Goal: Information Seeking & Learning: Learn about a topic

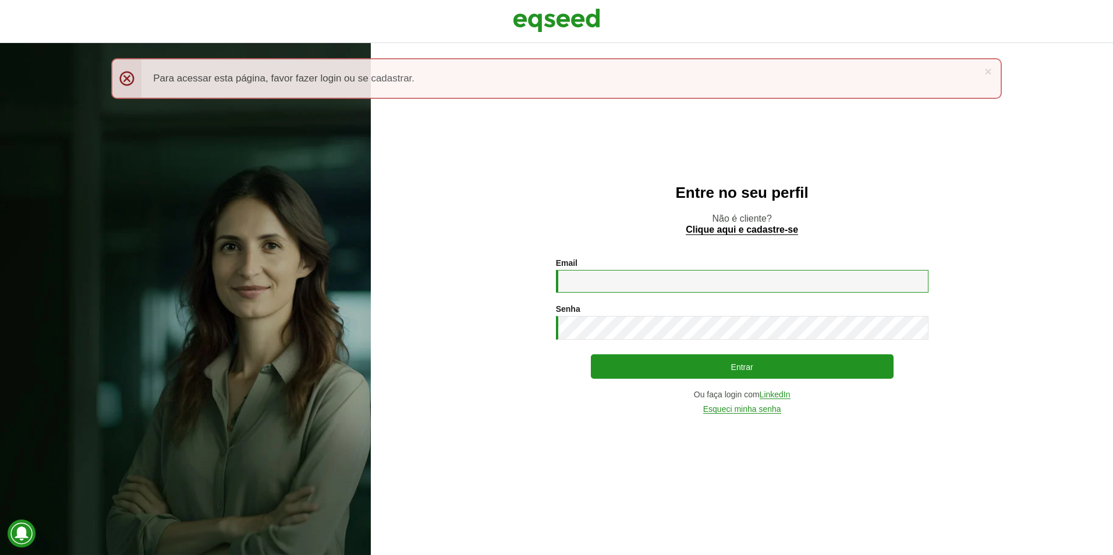
click at [648, 288] on input "Email *" at bounding box center [742, 281] width 373 height 23
type input "**********"
click at [591, 355] on button "Entrar" at bounding box center [742, 367] width 303 height 24
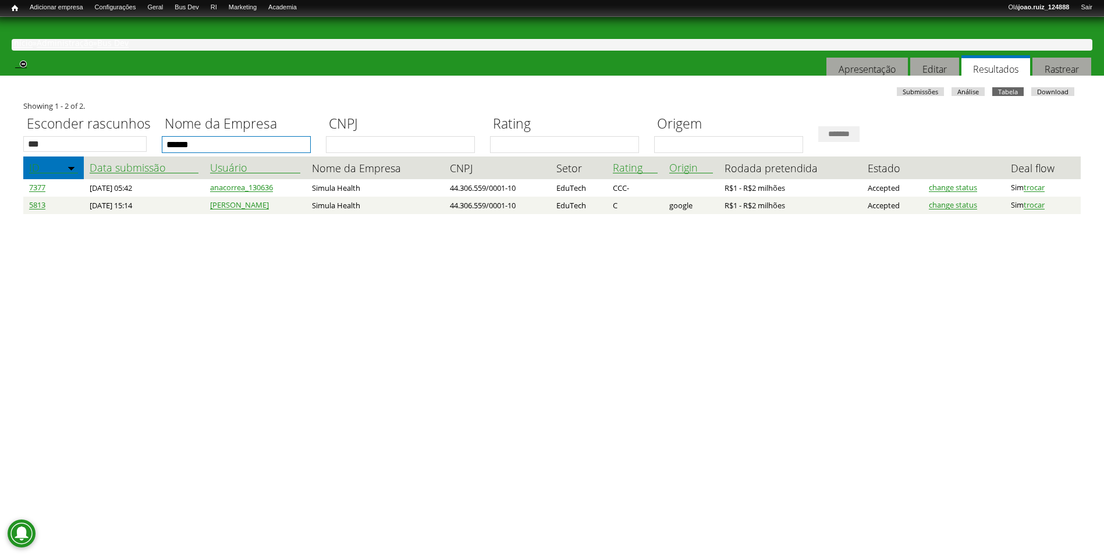
drag, startPoint x: 201, startPoint y: 148, endPoint x: 150, endPoint y: 150, distance: 51.8
click at [150, 149] on div "Esconder rascunhos *** *** Nome da Empresa ****** CNPJ Rating Origem *******" at bounding box center [552, 131] width 1058 height 43
click at [819, 126] on input "*******" at bounding box center [839, 134] width 41 height 16
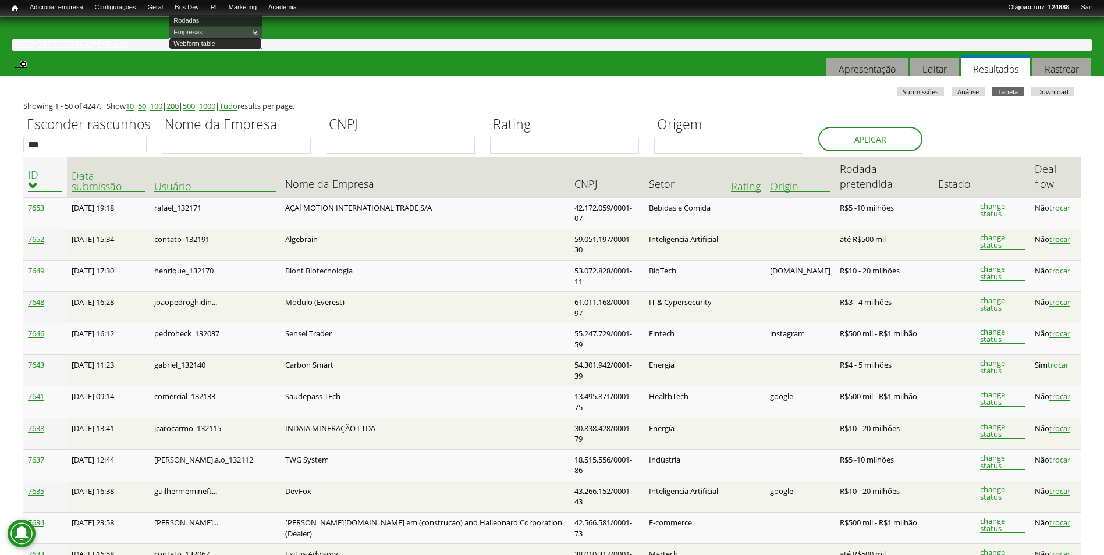
click at [206, 41] on link "Webform table" at bounding box center [215, 44] width 93 height 12
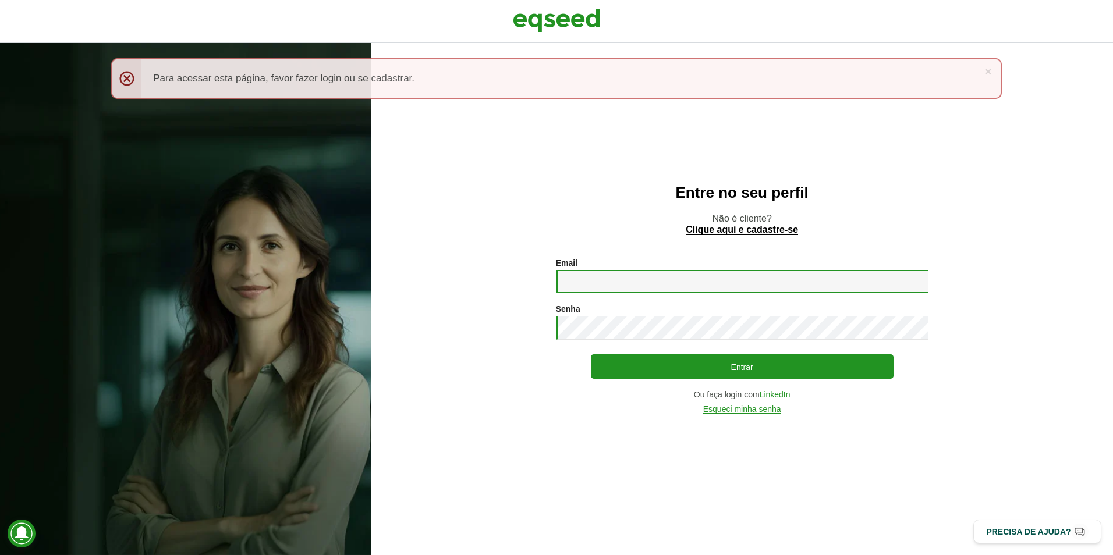
click at [637, 281] on input "Email *" at bounding box center [742, 281] width 373 height 23
type input "**********"
click at [591, 355] on button "Entrar" at bounding box center [742, 367] width 303 height 24
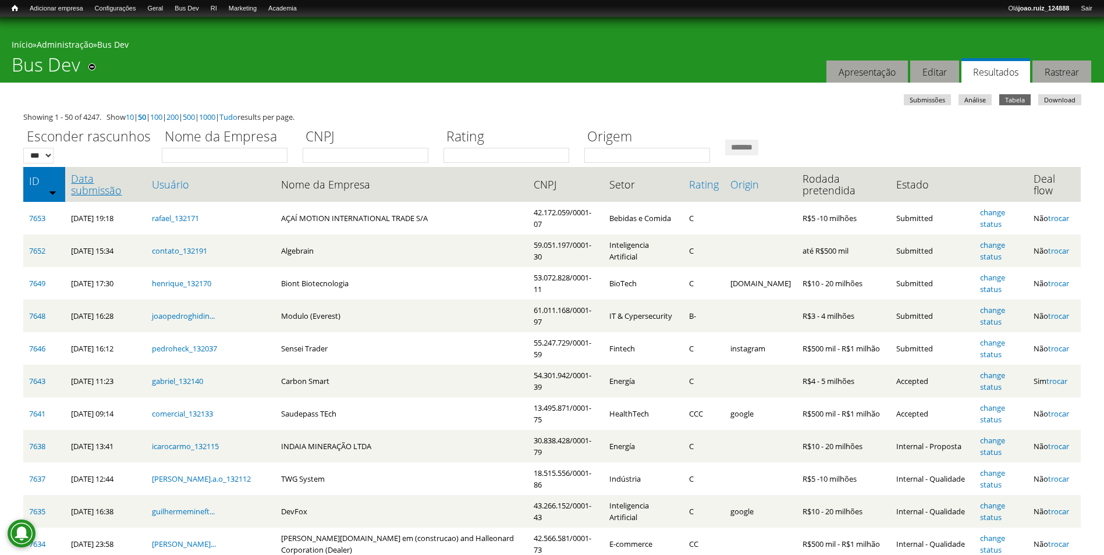
click at [131, 186] on link "Data submissão" at bounding box center [105, 184] width 69 height 23
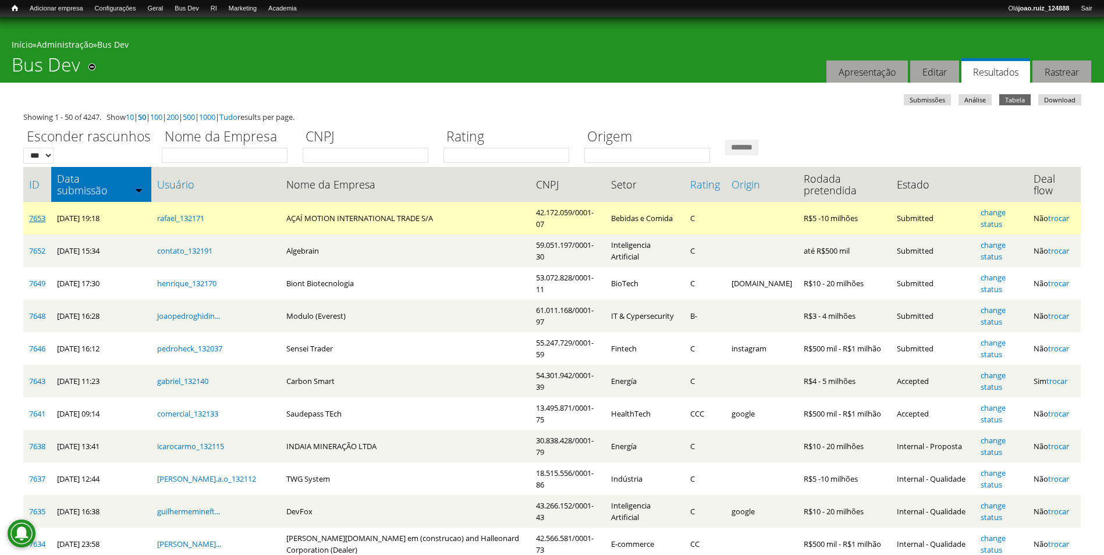
click at [43, 222] on link "7653" at bounding box center [37, 218] width 16 height 10
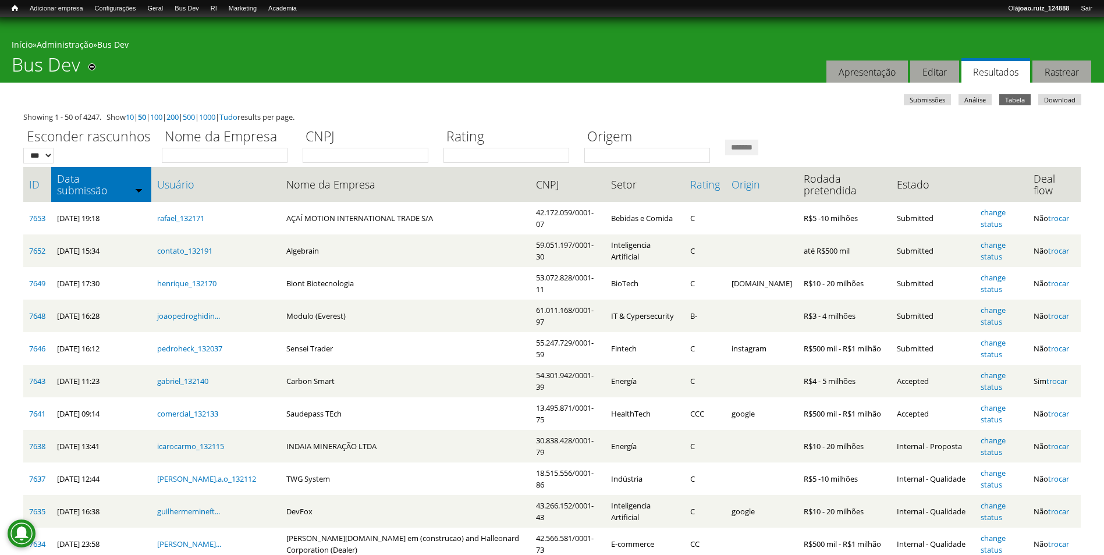
drag, startPoint x: 424, startPoint y: 84, endPoint x: 423, endPoint y: 79, distance: 5.9
click at [215, 148] on input "Nome da Empresa" at bounding box center [225, 155] width 126 height 15
type input "**********"
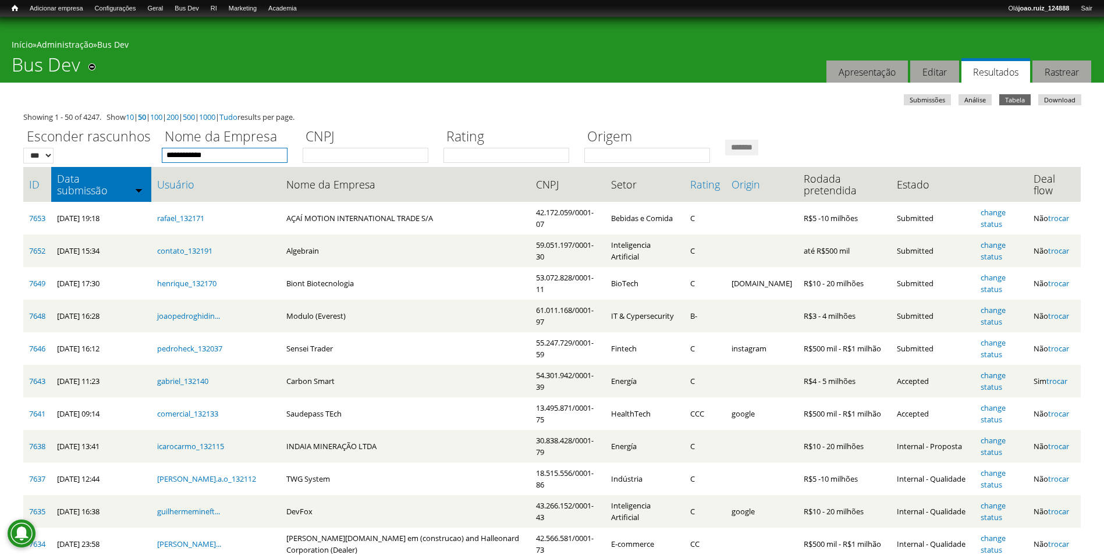
click at [725, 140] on input "*******" at bounding box center [741, 148] width 33 height 16
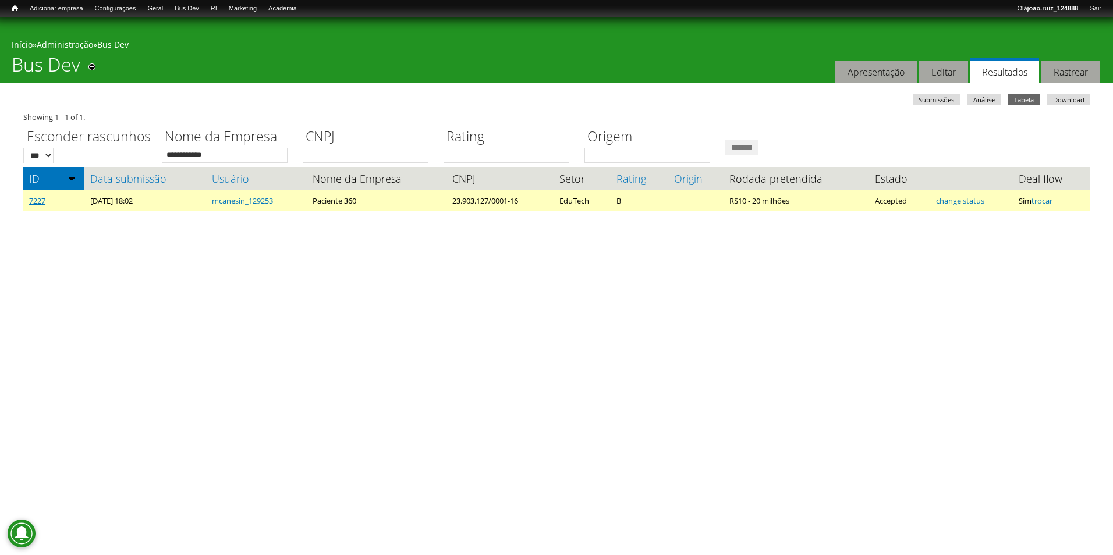
click at [45, 206] on link "7227" at bounding box center [37, 201] width 16 height 10
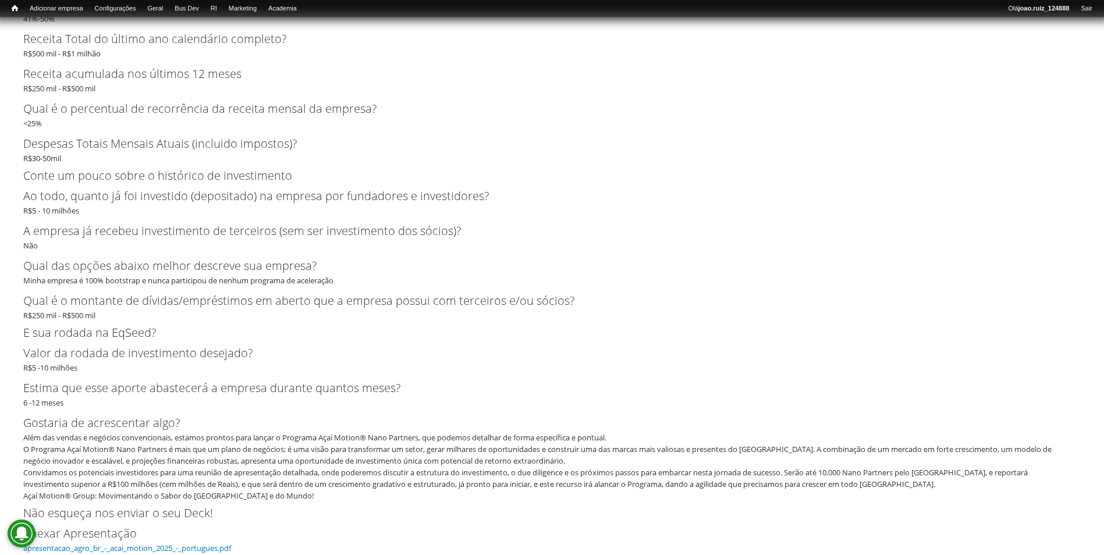
scroll to position [4115, 0]
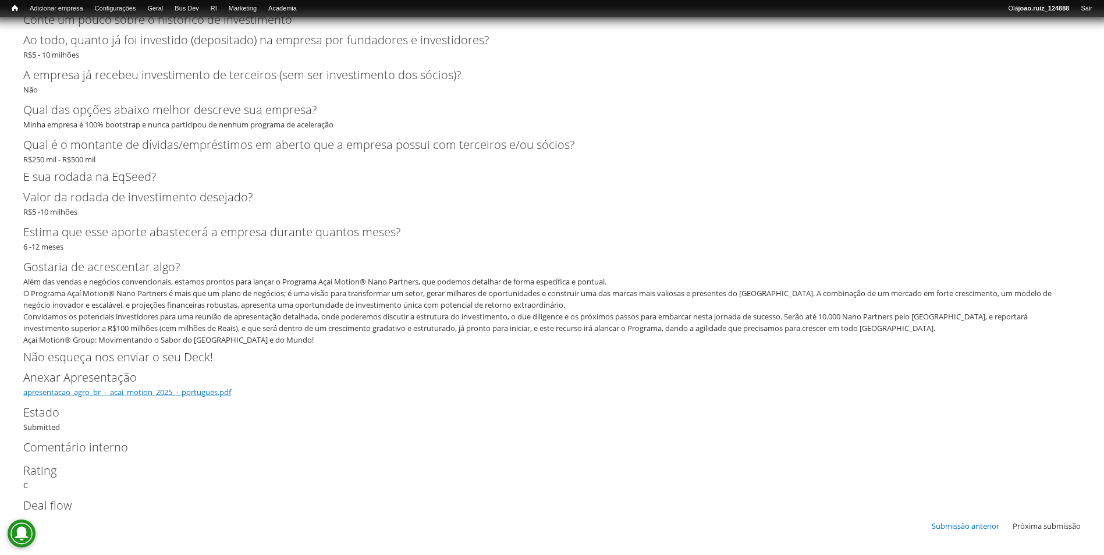
click at [160, 395] on link "apresentacao_agro_br_-_acai_motion_2025_-_portugues.pdf" at bounding box center [127, 392] width 208 height 10
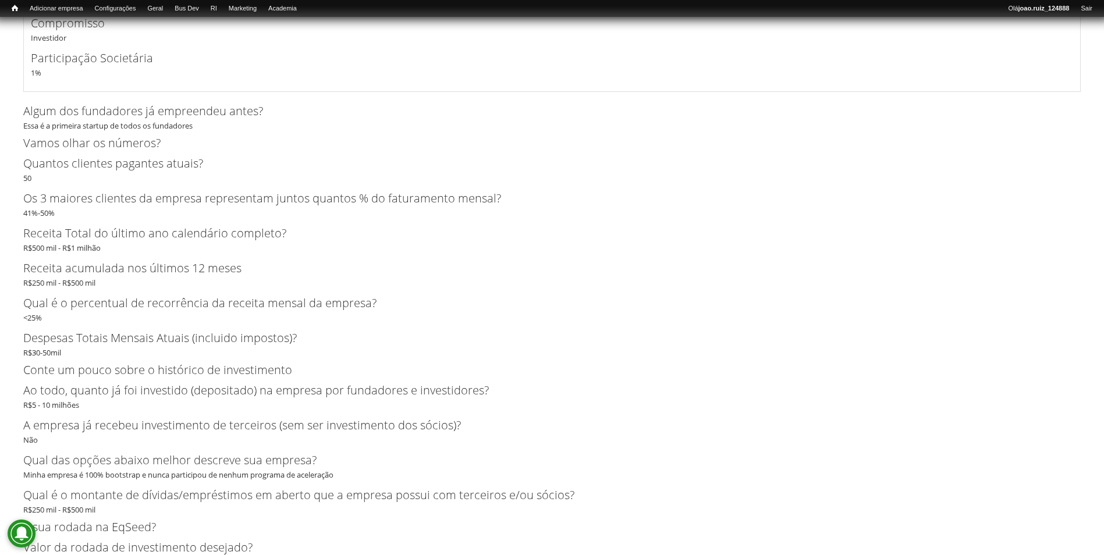
scroll to position [3649, 0]
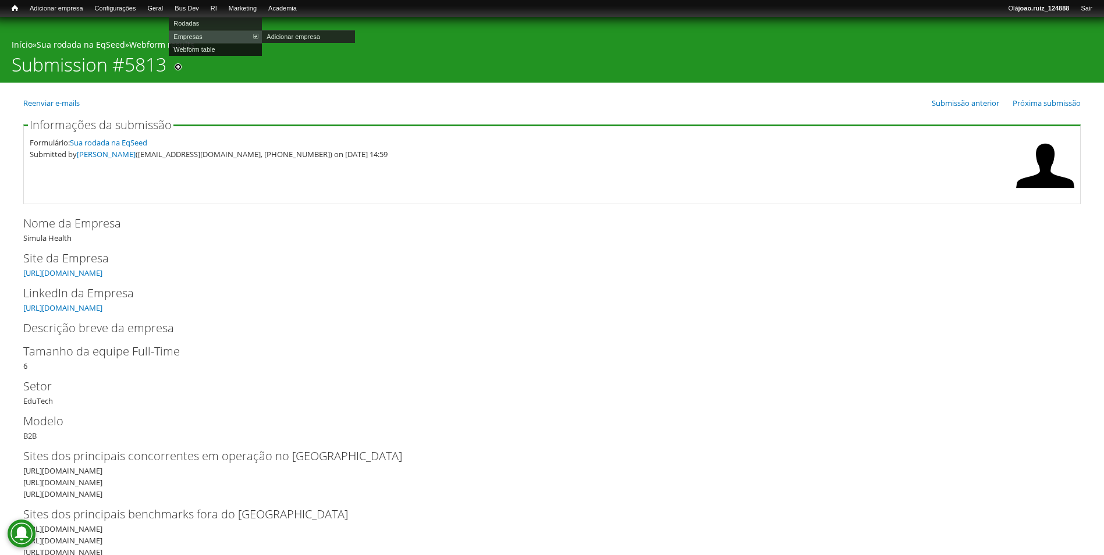
click at [196, 53] on link "Webform table" at bounding box center [215, 49] width 93 height 13
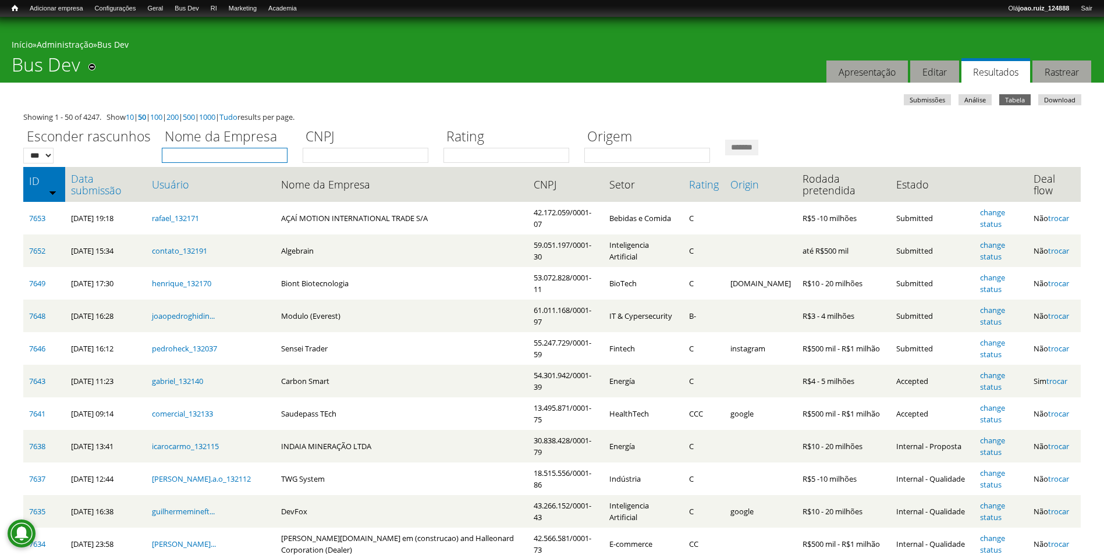
click at [242, 161] on input "Nome da Empresa" at bounding box center [225, 155] width 126 height 15
type input "**********"
click at [725, 140] on input "*******" at bounding box center [741, 148] width 33 height 16
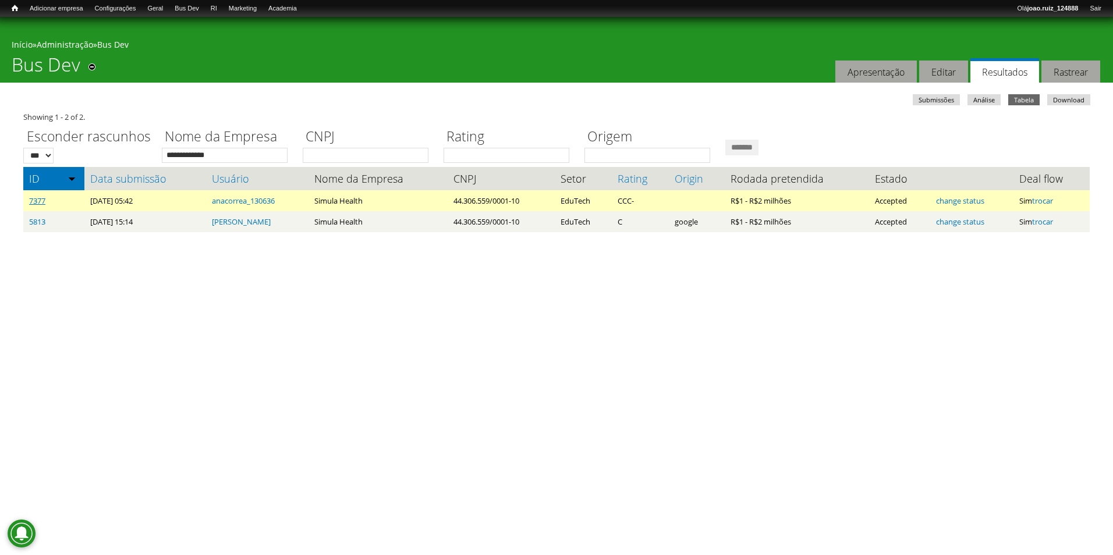
click at [40, 198] on link "7377" at bounding box center [37, 201] width 16 height 10
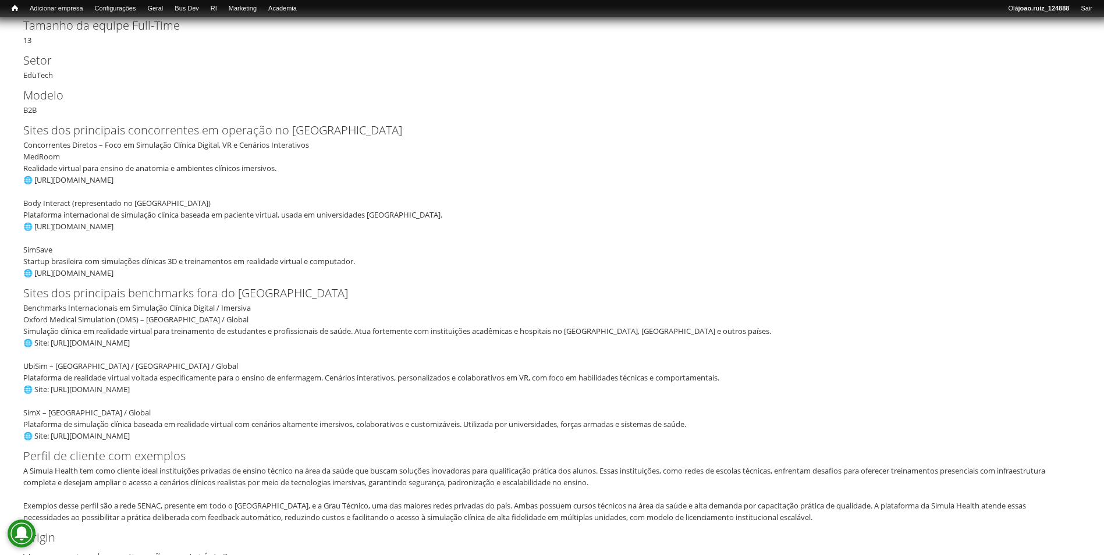
scroll to position [314, 0]
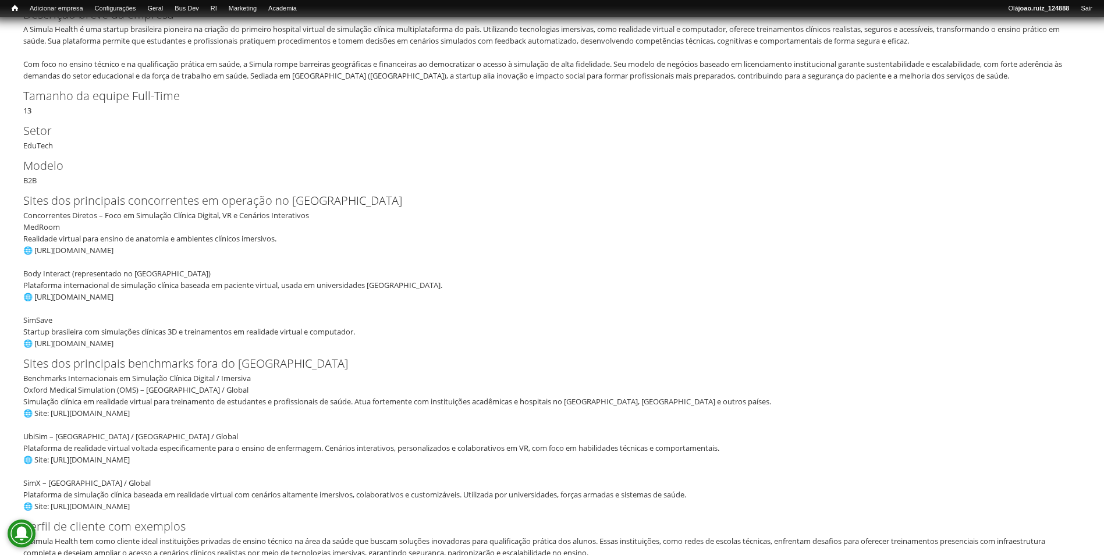
drag, startPoint x: 140, startPoint y: 249, endPoint x: 35, endPoint y: 250, distance: 104.8
click at [35, 250] on div "Concorrentes Diretos – Foco em Simulação Clínica Digital, VR e Cenários Interat…" at bounding box center [548, 280] width 1050 height 140
copy div "ttps://[DOMAIN_NAME]"
drag, startPoint x: 143, startPoint y: 297, endPoint x: 36, endPoint y: 301, distance: 107.2
click at [36, 301] on div "Concorrentes Diretos – Foco em Simulação Clínica Digital, VR e Cenários Interat…" at bounding box center [548, 280] width 1050 height 140
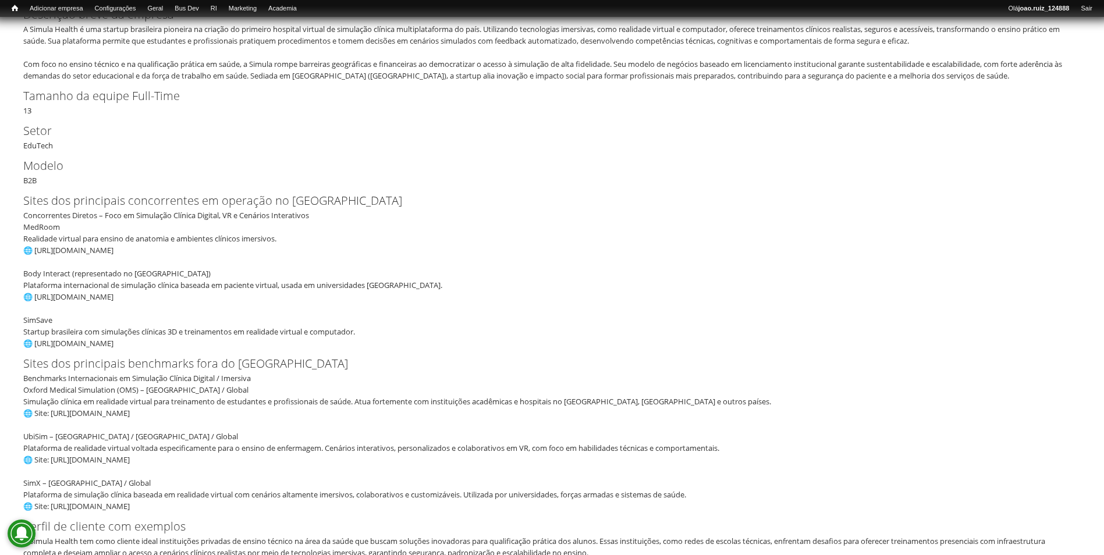
copy div "ttps://[DOMAIN_NAME]"
drag, startPoint x: 183, startPoint y: 417, endPoint x: 59, endPoint y: 406, distance: 125.1
click at [59, 406] on div "Benchmarks Internacionais em Simulação Clínica Digital / Imersiva Oxford Medica…" at bounding box center [548, 443] width 1050 height 140
drag, startPoint x: 59, startPoint y: 406, endPoint x: 179, endPoint y: 282, distance: 173.3
click at [180, 282] on div "Concorrentes Diretos – Foco em Simulação Clínica Digital, VR e Cenários Interat…" at bounding box center [548, 280] width 1050 height 140
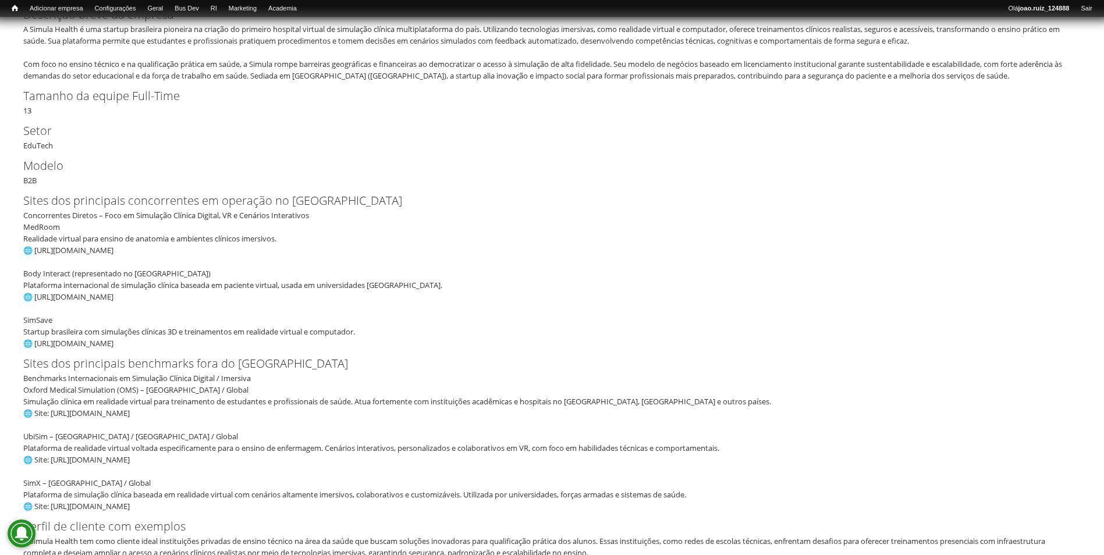
drag, startPoint x: 25, startPoint y: 236, endPoint x: 290, endPoint y: 239, distance: 264.9
click at [290, 239] on div "Concorrentes Diretos – Foco em Simulação Clínica Digital, VR e Cenários Interat…" at bounding box center [548, 280] width 1050 height 140
copy div "Realidade virtual para ensino de anatomia e ambientes clínicos imersivos."
drag, startPoint x: 136, startPoint y: 345, endPoint x: 37, endPoint y: 343, distance: 98.4
click at [37, 343] on div "Concorrentes Diretos – Foco em Simulação Clínica Digital, VR e Cenários Interat…" at bounding box center [548, 280] width 1050 height 140
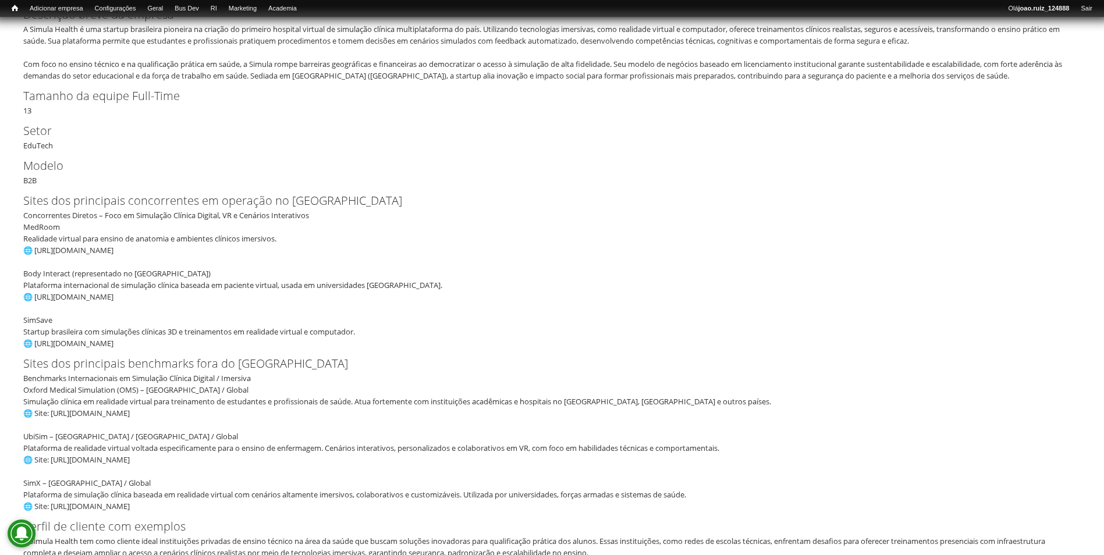
copy div "ttps://[DOMAIN_NAME]"
drag, startPoint x: 192, startPoint y: 416, endPoint x: 53, endPoint y: 413, distance: 138.6
click at [53, 413] on div "Benchmarks Internacionais em Simulação Clínica Digital / Imersiva Oxford Medica…" at bounding box center [548, 443] width 1050 height 140
copy div "ttps://[DOMAIN_NAME]"
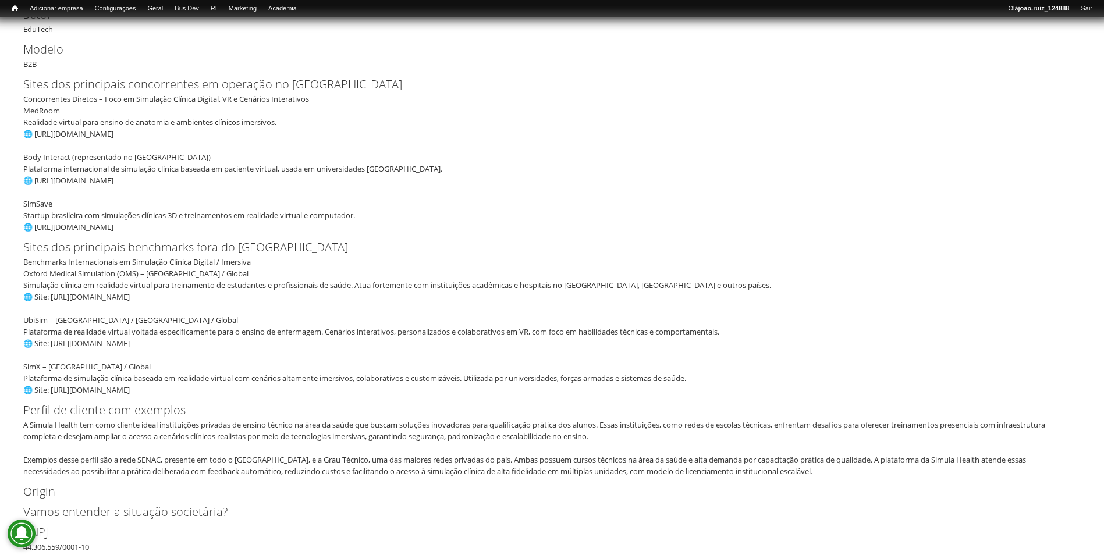
drag, startPoint x: 144, startPoint y: 346, endPoint x: 54, endPoint y: 342, distance: 90.3
click at [54, 342] on div "Benchmarks Internacionais em Simulação Clínica Digital / Imersiva Oxford Medica…" at bounding box center [548, 326] width 1050 height 140
copy div "ttps://[DOMAIN_NAME]"
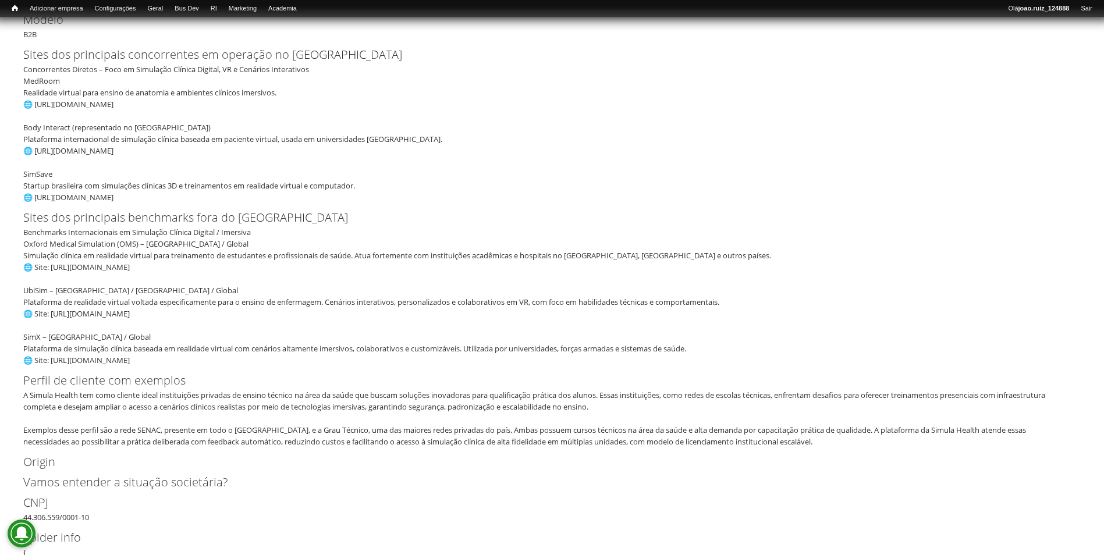
scroll to position [488, 0]
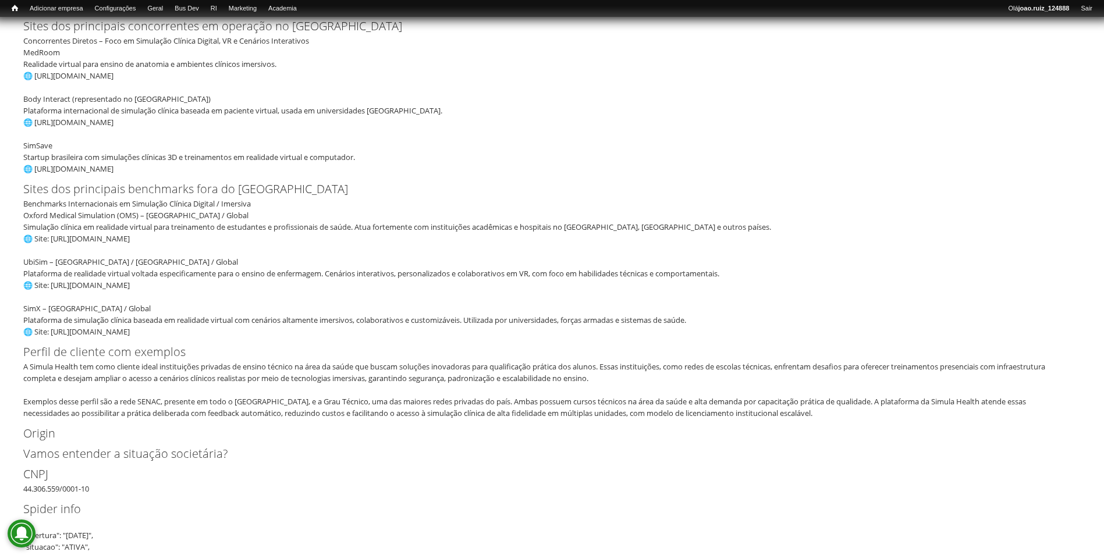
drag, startPoint x: 137, startPoint y: 330, endPoint x: 52, endPoint y: 333, distance: 85.1
click at [52, 333] on div "Benchmarks Internacionais em Simulação Clínica Digital / Imersiva Oxford Medica…" at bounding box center [548, 268] width 1050 height 140
copy div "ttps://[DOMAIN_NAME]"
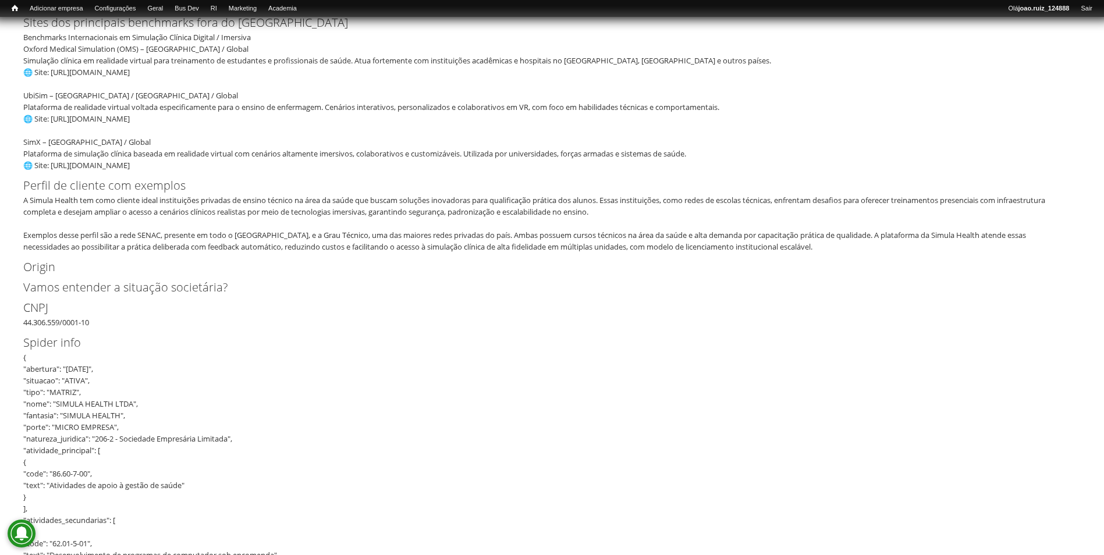
scroll to position [372, 0]
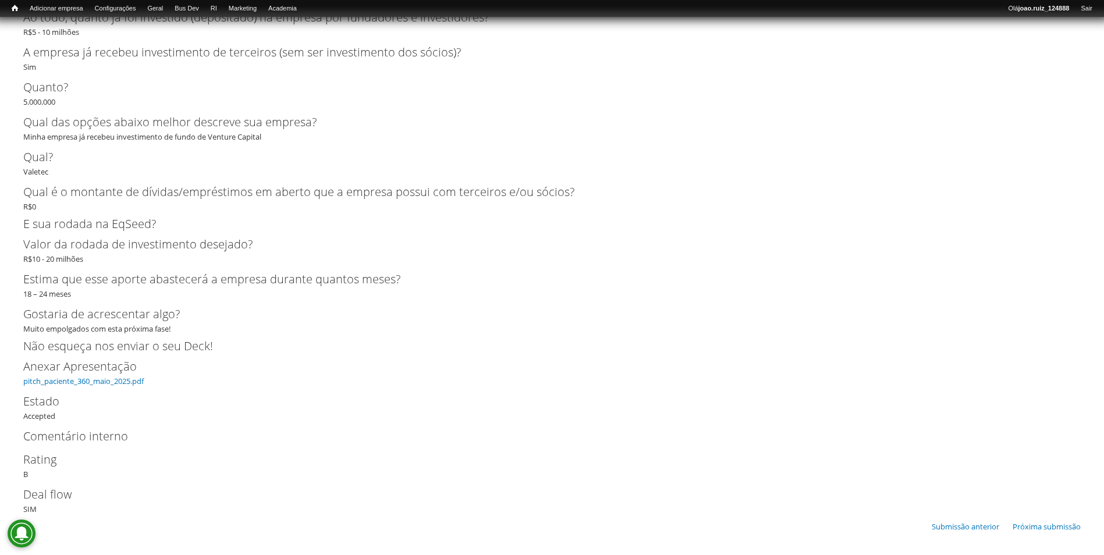
scroll to position [2737, 0]
click at [119, 385] on div "Anexar Apresentação pitch_paciente_360_maio_2025.pdf" at bounding box center [552, 371] width 1058 height 29
click at [121, 384] on link "pitch_paciente_360_maio_2025.pdf" at bounding box center [83, 380] width 121 height 10
